Goal: Information Seeking & Learning: Learn about a topic

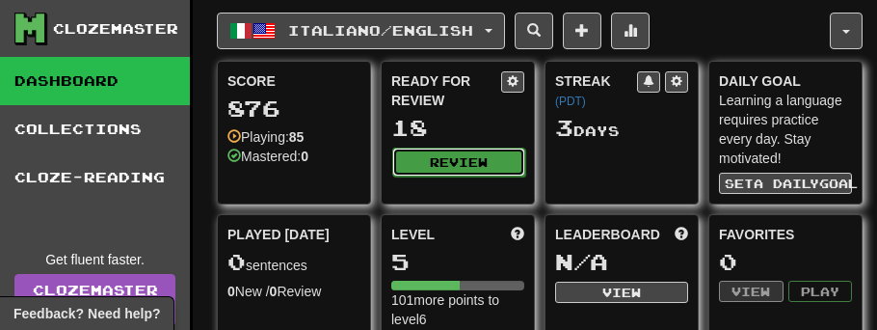
click at [423, 161] on button "Review" at bounding box center [458, 161] width 133 height 29
select select "**"
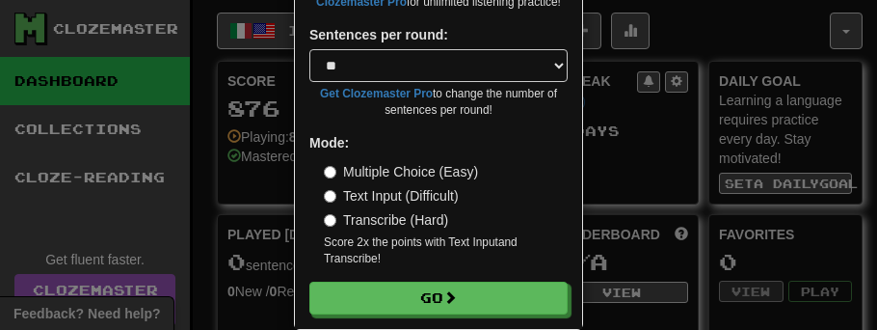
scroll to position [294, 0]
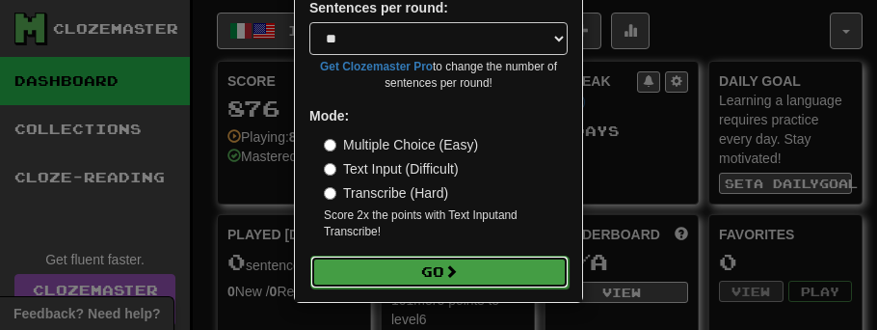
click at [341, 279] on button "Go" at bounding box center [439, 271] width 258 height 33
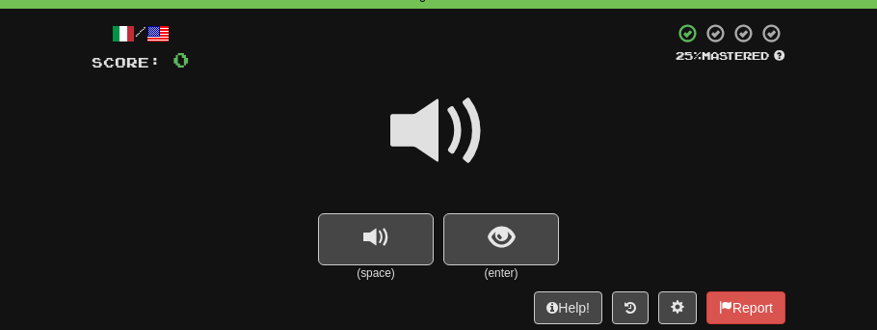
scroll to position [109, 0]
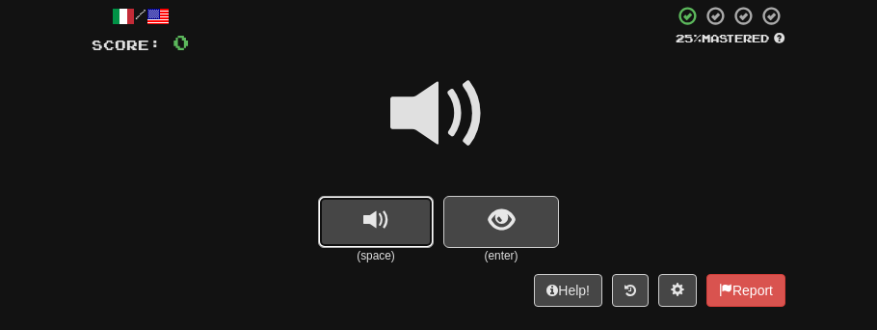
click at [360, 227] on button "replay audio" at bounding box center [376, 222] width 116 height 52
